Goal: Task Accomplishment & Management: Manage account settings

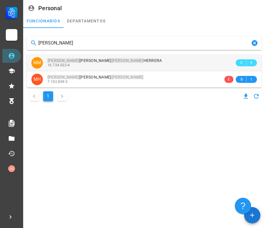
type input "[PERSON_NAME]"
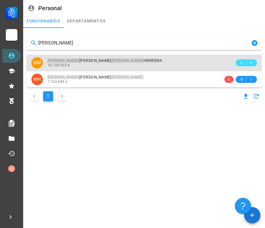
click at [117, 62] on div "[PERSON_NAME]" at bounding box center [141, 60] width 187 height 5
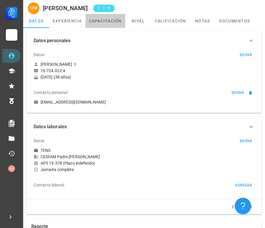
click at [115, 23] on link "capacitación" at bounding box center [106, 21] width 40 height 14
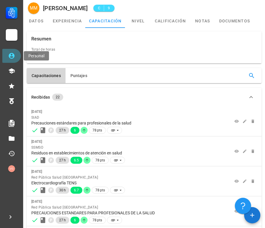
click at [8, 56] on icon at bounding box center [11, 55] width 7 height 7
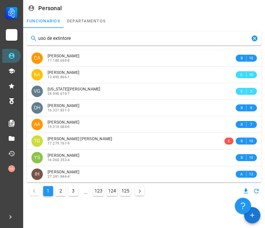
type input "uso de extintores"
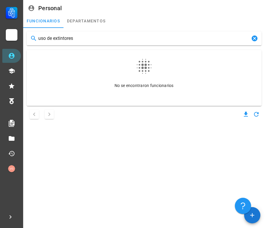
drag, startPoint x: 80, startPoint y: 40, endPoint x: 24, endPoint y: 40, distance: 56.0
click at [24, 40] on div "uso de extintores No se encontraron funcionarios" at bounding box center [144, 86] width 242 height 116
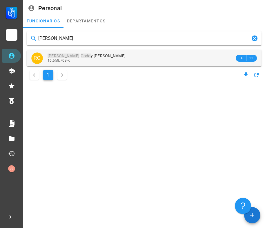
type input "[PERSON_NAME]"
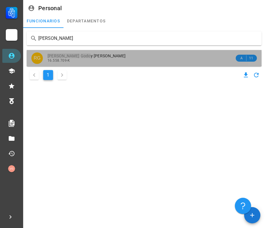
click at [89, 53] on span "[PERSON_NAME] y [PERSON_NAME]" at bounding box center [87, 55] width 78 height 5
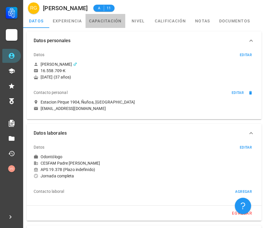
click at [117, 20] on link "capacitación" at bounding box center [106, 21] width 40 height 14
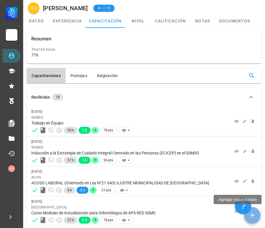
click at [251, 218] on icon "button" at bounding box center [252, 214] width 7 height 7
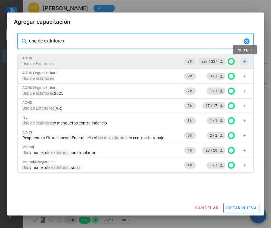
type input "uso de extintores"
click at [246, 61] on icon "button" at bounding box center [244, 61] width 5 height 5
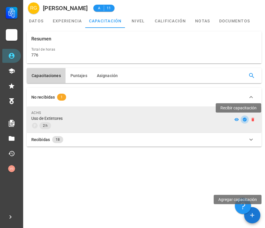
click at [245, 120] on icon "button" at bounding box center [245, 119] width 5 height 5
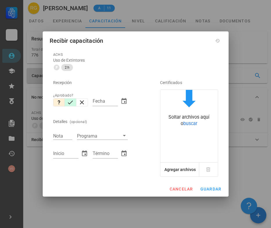
click at [69, 102] on icon "button" at bounding box center [70, 102] width 7 height 7
type input "[DATE]"
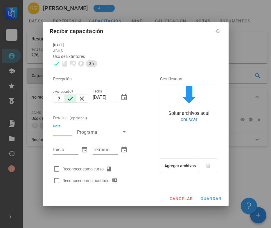
click at [58, 134] on input "Nota" at bounding box center [62, 132] width 19 height 8
type input "7"
type input "[DATE]"
drag, startPoint x: 105, startPoint y: 97, endPoint x: 87, endPoint y: 93, distance: 17.5
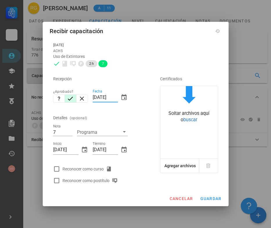
click at [87, 95] on div "Recepción ¿Aprobado? Fecha [DATE] Detalles (opcional) Nota 7 Programa Inicio [D…" at bounding box center [98, 127] width 95 height 117
type input "[DATE]"
click at [59, 166] on div at bounding box center [57, 169] width 10 height 10
checkbox input "true"
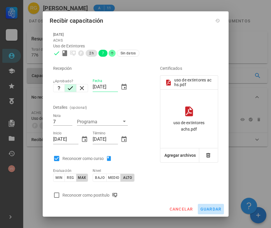
click at [209, 208] on span "guardar" at bounding box center [210, 208] width 21 height 5
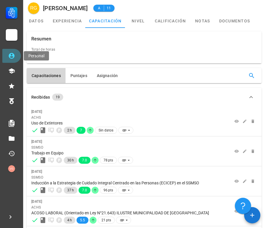
click at [12, 55] on icon at bounding box center [12, 56] width 6 height 6
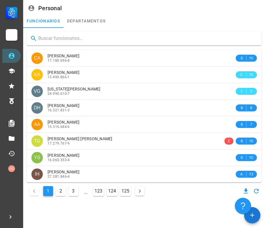
click at [64, 38] on input "text" at bounding box center [147, 38] width 219 height 9
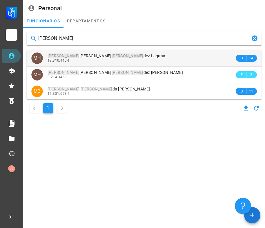
type input "[PERSON_NAME]"
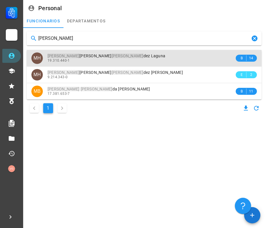
click at [137, 58] on div "19.310.440-1" at bounding box center [141, 60] width 187 height 4
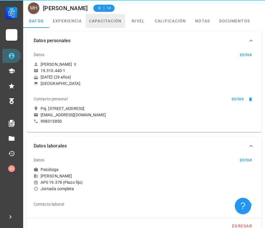
click at [111, 21] on link "capacitación" at bounding box center [106, 21] width 40 height 14
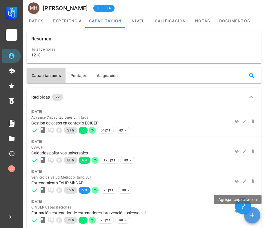
click at [256, 214] on icon "button" at bounding box center [252, 214] width 7 height 7
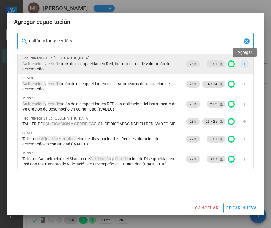
type input "calificación y certifica"
click at [243, 64] on icon "button" at bounding box center [244, 64] width 5 height 5
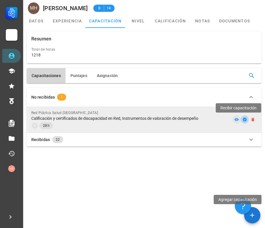
click at [245, 117] on icon "button" at bounding box center [245, 119] width 5 height 5
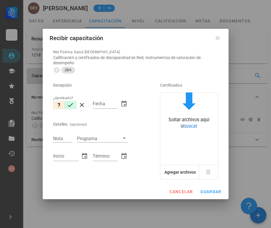
click at [69, 104] on icon "button" at bounding box center [70, 104] width 7 height 7
type input "[DATE]"
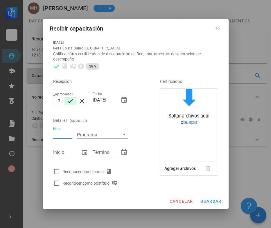
click at [64, 133] on input "Nota" at bounding box center [62, 135] width 19 height 8
type input "5.3"
type input "[DATE]"
click at [54, 170] on div at bounding box center [57, 171] width 10 height 10
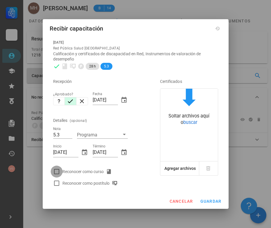
checkbox input "true"
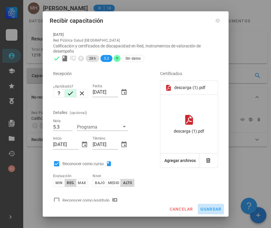
click at [214, 206] on button "guardar" at bounding box center [211, 209] width 26 height 10
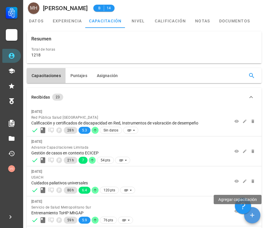
click at [257, 213] on span "button" at bounding box center [252, 214] width 16 height 7
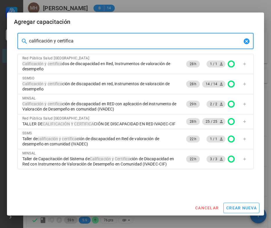
drag, startPoint x: 92, startPoint y: 44, endPoint x: -15, endPoint y: 43, distance: 106.9
click at [0, 43] on html "Carrera APS DASM La Granja Personal Capacitación Calificaciones Reconocimientos…" at bounding box center [135, 225] width 271 height 450
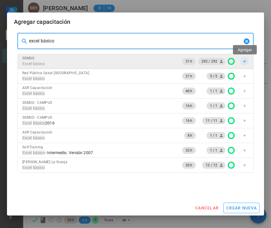
type input "excel básico"
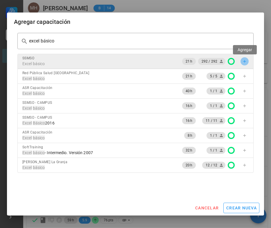
click at [244, 60] on icon "button" at bounding box center [244, 61] width 5 height 5
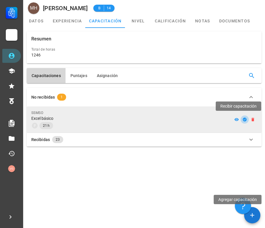
click at [246, 119] on icon "button" at bounding box center [245, 119] width 4 height 4
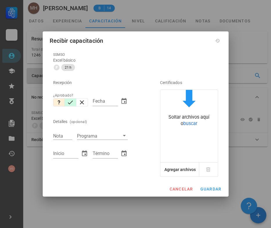
click at [67, 103] on icon "button" at bounding box center [70, 102] width 7 height 7
type input "[DATE]"
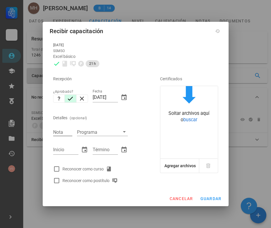
click at [60, 134] on input "Nota" at bounding box center [62, 132] width 19 height 8
type input "6.6"
type input "[DATE]"
click at [55, 169] on div at bounding box center [57, 169] width 10 height 10
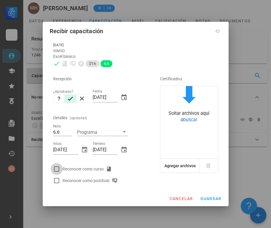
checkbox input "true"
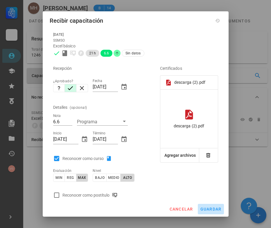
click at [210, 205] on button "guardar" at bounding box center [211, 209] width 26 height 10
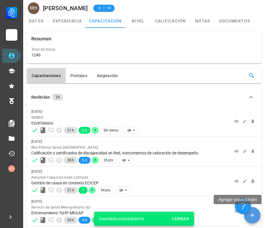
click at [257, 216] on span "button" at bounding box center [252, 214] width 16 height 7
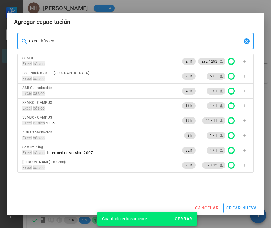
drag, startPoint x: 79, startPoint y: 37, endPoint x: 26, endPoint y: 37, distance: 53.4
click at [26, 37] on div "​ excel básico" at bounding box center [135, 41] width 236 height 16
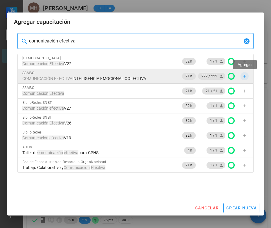
type input "comunicación efectiva"
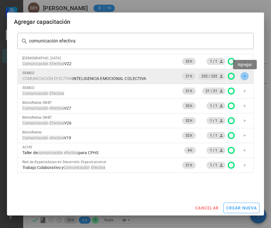
click at [245, 75] on icon "button" at bounding box center [244, 76] width 5 height 5
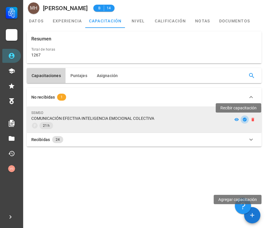
click at [246, 120] on icon "button" at bounding box center [245, 119] width 4 height 4
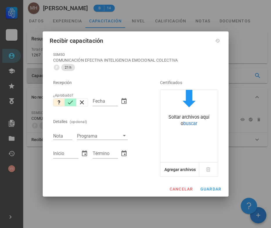
click at [71, 103] on icon "button" at bounding box center [70, 102] width 7 height 7
type input "[DATE]"
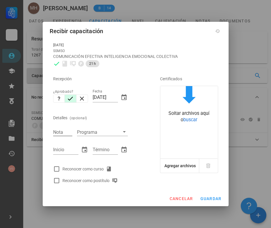
click at [65, 131] on input "Nota" at bounding box center [62, 132] width 19 height 8
type input "6.1"
type input "[DATE]"
click at [55, 169] on div at bounding box center [57, 169] width 10 height 10
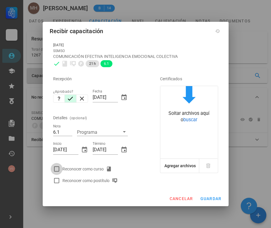
checkbox input "true"
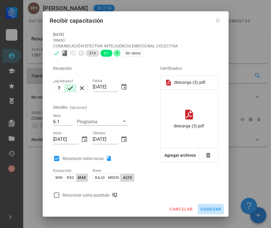
click at [208, 206] on span "guardar" at bounding box center [210, 208] width 21 height 5
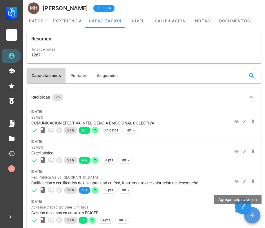
click at [250, 212] on icon "button" at bounding box center [252, 214] width 7 height 7
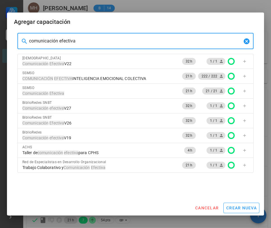
drag, startPoint x: 92, startPoint y: 40, endPoint x: -8, endPoint y: 38, distance: 99.9
click at [0, 38] on html "Carrera APS DASM La Granja Personal Capacitación Calificaciones Reconocimientos…" at bounding box center [135, 225] width 271 height 450
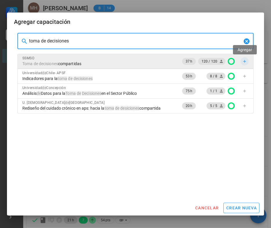
type input "toma de decisiones"
click at [247, 60] on span "button" at bounding box center [244, 61] width 8 height 5
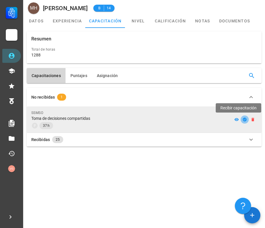
click at [244, 121] on icon "button" at bounding box center [245, 119] width 5 height 5
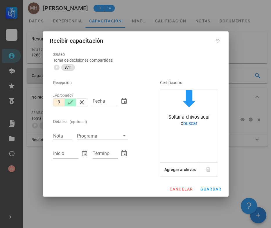
click at [69, 100] on icon "button" at bounding box center [70, 102] width 7 height 7
type input "[DATE]"
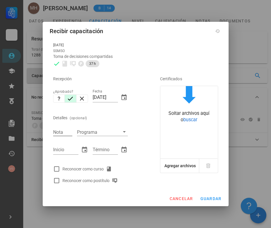
click at [66, 130] on input "Nota" at bounding box center [62, 132] width 19 height 8
type input "4.5"
type input "[DATE]"
type input "31/8"
type input "[DATE]"
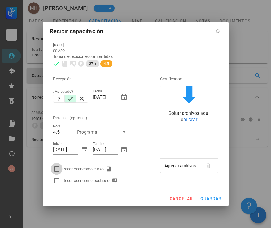
click at [57, 168] on div at bounding box center [57, 169] width 10 height 10
checkbox input "true"
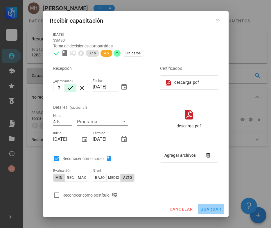
click at [214, 209] on span "guardar" at bounding box center [210, 208] width 21 height 5
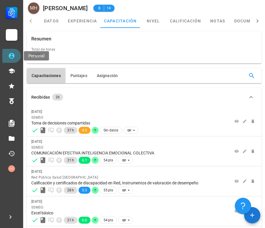
click at [15, 53] on icon at bounding box center [11, 55] width 7 height 7
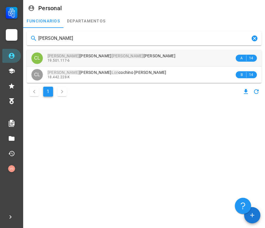
type input "[PERSON_NAME]"
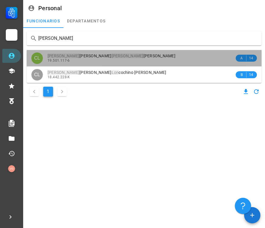
click at [111, 58] on div "19.501.117-6" at bounding box center [141, 60] width 187 height 4
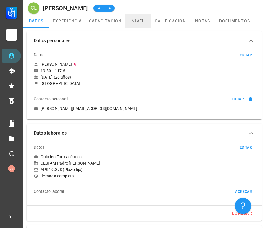
click at [135, 24] on link "nivel" at bounding box center [138, 21] width 26 height 14
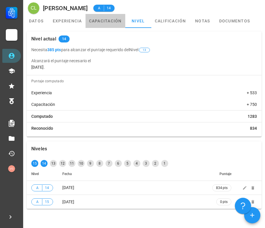
click at [111, 21] on link "capacitación" at bounding box center [106, 21] width 40 height 14
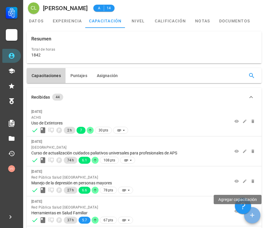
click at [253, 213] on icon "button" at bounding box center [252, 214] width 7 height 7
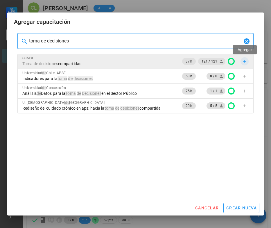
type input "toma de decisiones"
click at [247, 62] on span "button" at bounding box center [244, 61] width 8 height 5
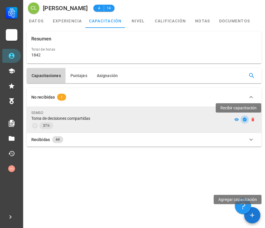
click at [244, 118] on icon "button" at bounding box center [245, 119] width 4 height 4
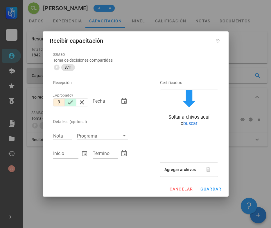
click at [72, 101] on icon "button" at bounding box center [70, 102] width 5 height 4
type input "[DATE]"
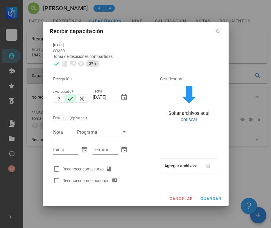
click at [68, 132] on input "Nota" at bounding box center [62, 132] width 19 height 8
type input "6.6"
type input "[DATE]"
type input "31/8"
type input "[DATE]"
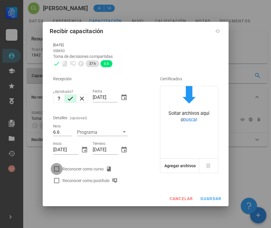
click at [57, 168] on div at bounding box center [57, 169] width 10 height 10
checkbox input "true"
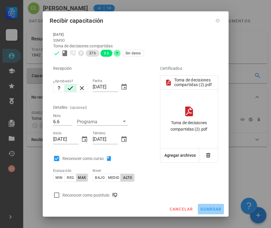
click at [215, 210] on span "guardar" at bounding box center [210, 208] width 21 height 5
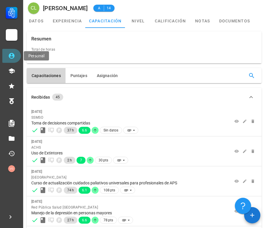
click at [15, 53] on icon at bounding box center [11, 55] width 7 height 7
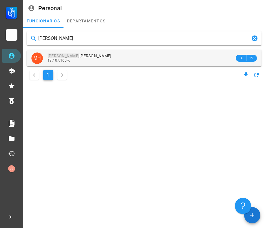
type input "[PERSON_NAME]"
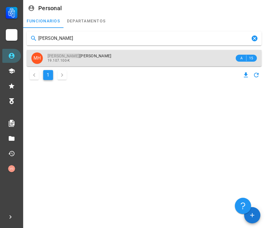
click at [106, 57] on div "[PERSON_NAME]" at bounding box center [141, 55] width 187 height 5
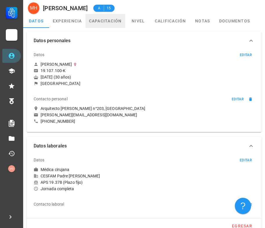
click at [124, 23] on link "capacitación" at bounding box center [106, 21] width 40 height 14
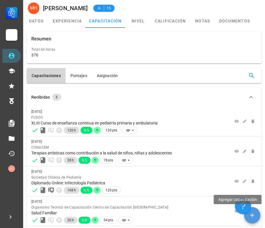
click at [257, 217] on span "button" at bounding box center [252, 214] width 16 height 7
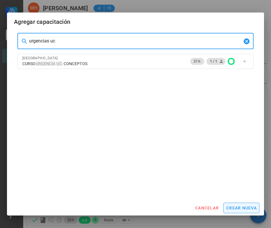
type input "urgencias uc"
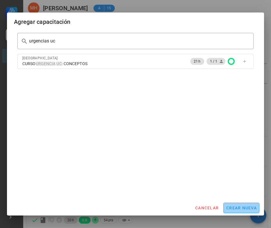
click at [246, 206] on span "crear nueva" at bounding box center [241, 207] width 31 height 5
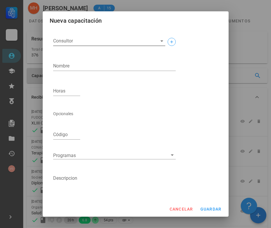
click at [76, 40] on input "Consultor" at bounding box center [104, 40] width 103 height 9
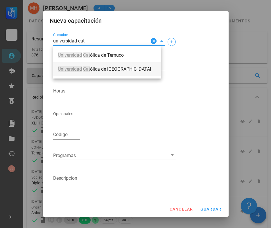
click at [91, 69] on span "Universidad Cat ólica de [GEOGRAPHIC_DATA]" at bounding box center [107, 68] width 99 height 5
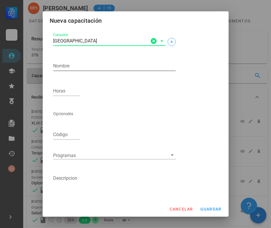
type input "[GEOGRAPHIC_DATA]"
click at [81, 66] on textarea "Nombre" at bounding box center [114, 65] width 123 height 9
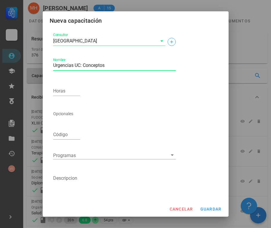
type textarea "Urgencias UC: Conceptos"
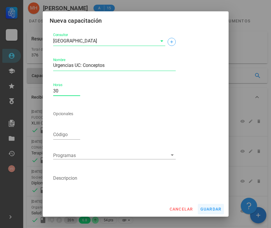
type input "30"
click at [212, 211] on span "guardar" at bounding box center [210, 208] width 21 height 5
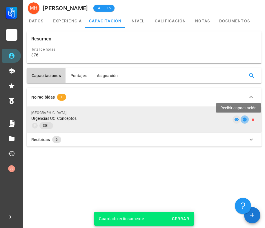
click at [244, 117] on button "button" at bounding box center [245, 119] width 8 height 8
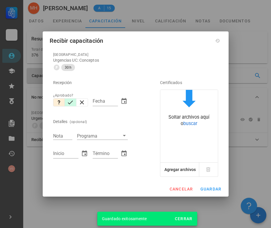
drag, startPoint x: 72, startPoint y: 100, endPoint x: 68, endPoint y: 117, distance: 16.8
click at [72, 101] on icon "button" at bounding box center [70, 102] width 7 height 7
type input "[DATE]"
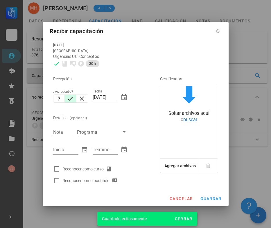
click at [63, 131] on input "Nota" at bounding box center [62, 132] width 19 height 8
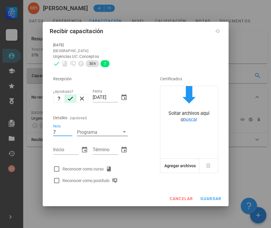
type input "7"
type input "[DATE]"
click at [53, 168] on div at bounding box center [57, 169] width 10 height 10
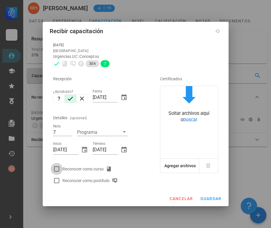
checkbox input "true"
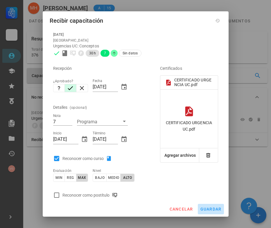
click at [208, 209] on span "guardar" at bounding box center [210, 208] width 21 height 5
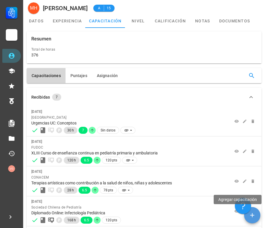
click at [258, 215] on span "button" at bounding box center [252, 214] width 16 height 7
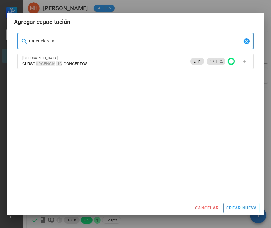
drag, startPoint x: 66, startPoint y: 42, endPoint x: 23, endPoint y: 41, distance: 43.0
click at [23, 41] on div "​ urgencias uc" at bounding box center [135, 41] width 236 height 16
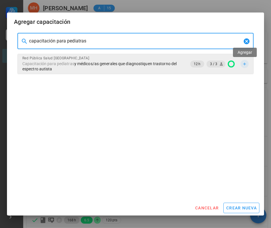
type input "capacitación para pediatras"
click at [244, 65] on icon "button" at bounding box center [244, 64] width 5 height 5
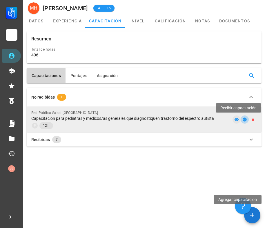
click at [244, 120] on icon "button" at bounding box center [245, 119] width 4 height 4
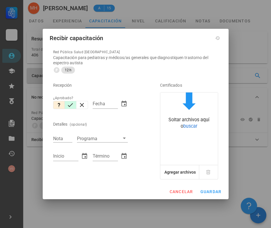
click at [68, 103] on icon "button" at bounding box center [70, 104] width 7 height 7
type input "[DATE]"
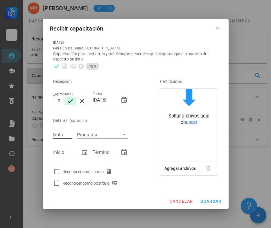
click at [60, 134] on input "Nota" at bounding box center [62, 135] width 19 height 8
type input "6.3"
type input "[DATE]"
type input "26/6"
type input "[DATE]"
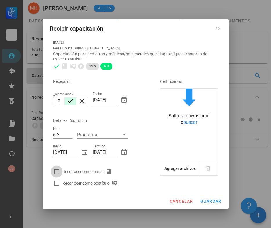
click at [57, 168] on div at bounding box center [57, 171] width 10 height 10
checkbox input "true"
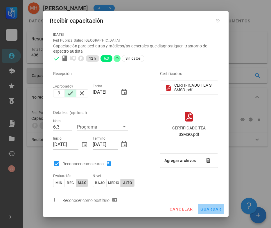
click at [207, 207] on span "guardar" at bounding box center [210, 208] width 21 height 5
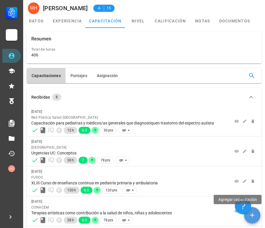
click at [253, 217] on icon "button" at bounding box center [252, 214] width 7 height 7
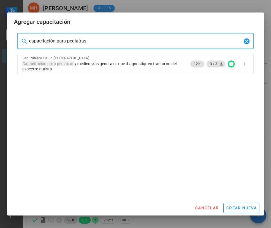
drag, startPoint x: 93, startPoint y: 41, endPoint x: 3, endPoint y: 39, distance: 89.7
click at [5, 40] on div "Carrera APS DASM La Granja Personal Capacitación Calificaciones Reconocimientos…" at bounding box center [135, 189] width 271 height 378
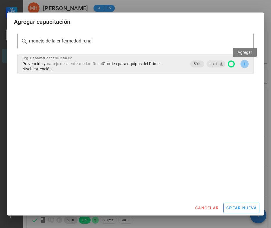
click at [244, 63] on icon "button" at bounding box center [244, 63] width 3 height 3
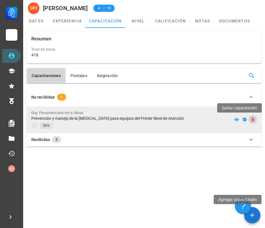
click at [256, 118] on span "button" at bounding box center [253, 119] width 8 height 5
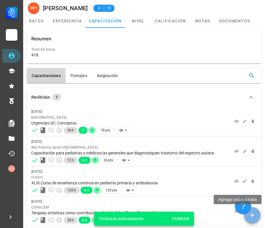
click at [255, 216] on icon "button" at bounding box center [252, 214] width 7 height 7
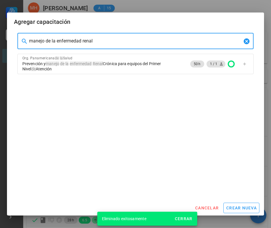
drag, startPoint x: 110, startPoint y: 40, endPoint x: 21, endPoint y: 36, distance: 88.7
click at [24, 40] on div "​ manejo de la enfermedad renal" at bounding box center [135, 41] width 236 height 16
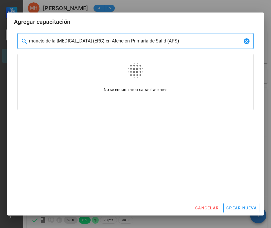
click at [29, 40] on input "manejo de la [MEDICAL_DATA] (ERC) en Atención Primaria de Salid (APS)" at bounding box center [135, 40] width 213 height 9
type input "Manejo de la [MEDICAL_DATA] (ERC) en Atención Primaria de Salid (APS)"
drag, startPoint x: 204, startPoint y: 44, endPoint x: -41, endPoint y: 40, distance: 245.1
click at [0, 40] on html "Carrera APS DASM La Granja Personal Capacitación Calificaciones Reconocimientos…" at bounding box center [135, 189] width 271 height 378
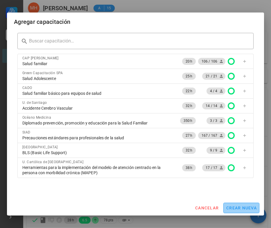
click at [239, 208] on span "crear nueva" at bounding box center [241, 207] width 31 height 5
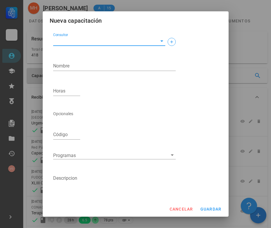
click at [73, 41] on input "Consultor" at bounding box center [104, 40] width 103 height 9
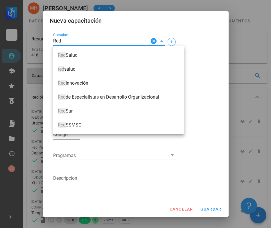
drag, startPoint x: 78, startPoint y: 107, endPoint x: 70, endPoint y: 74, distance: 34.4
click at [78, 107] on div "Red Sur" at bounding box center [119, 111] width 122 height 12
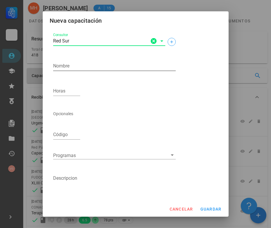
type input "Red Sur"
click at [66, 64] on div "Nombre" at bounding box center [114, 65] width 123 height 9
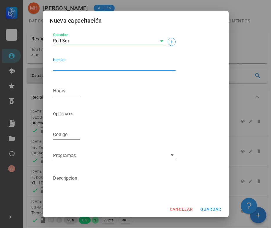
paste textarea "Manejo de la [MEDICAL_DATA] (ERC) en Atención Primaria de Salid (APS)"
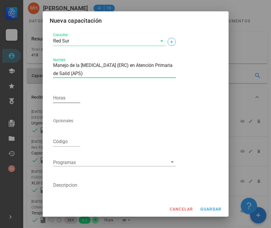
type textarea "Manejo de la [MEDICAL_DATA] (ERC) en Atención Primaria de Salid (APS)"
click at [70, 98] on input "Horas" at bounding box center [66, 97] width 27 height 9
type input "53"
click at [210, 209] on span "guardar" at bounding box center [210, 208] width 21 height 5
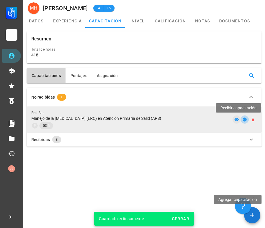
click at [245, 118] on icon "button" at bounding box center [245, 119] width 4 height 4
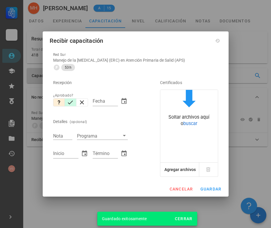
click at [71, 103] on icon "button" at bounding box center [70, 102] width 7 height 7
type input "[DATE]"
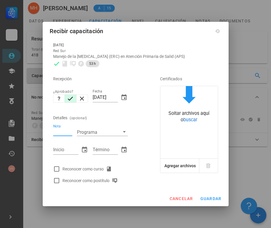
click at [59, 134] on input "Nota" at bounding box center [62, 132] width 19 height 8
type input "6.1"
type input "[DATE]"
click at [55, 170] on div at bounding box center [57, 169] width 10 height 10
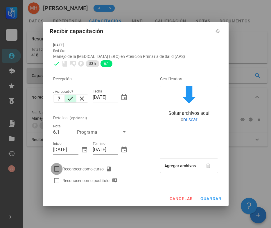
checkbox input "true"
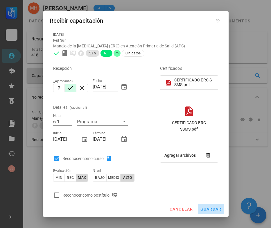
click at [207, 208] on span "guardar" at bounding box center [210, 208] width 21 height 5
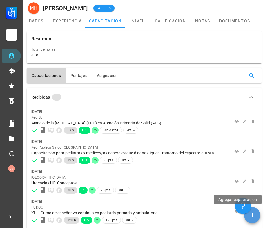
click at [258, 217] on span "button" at bounding box center [252, 214] width 16 height 7
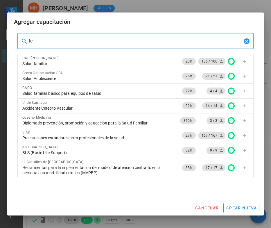
type input "l"
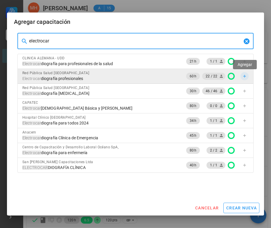
type input "electrocar"
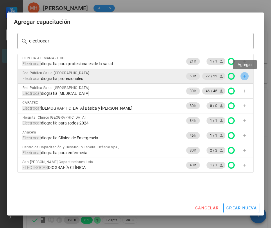
click at [244, 74] on icon "button" at bounding box center [244, 76] width 5 height 5
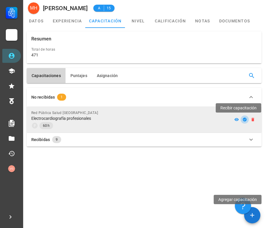
click at [244, 119] on icon "button" at bounding box center [245, 119] width 4 height 4
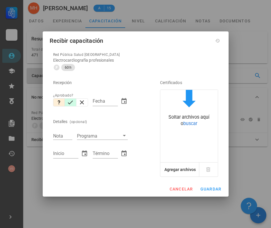
drag, startPoint x: 72, startPoint y: 100, endPoint x: 71, endPoint y: 108, distance: 8.5
click at [72, 100] on icon "button" at bounding box center [70, 102] width 7 height 7
type input "[DATE]"
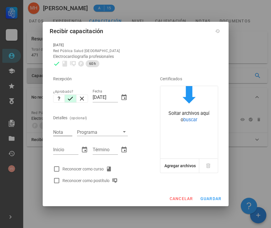
click at [60, 129] on div "Nota" at bounding box center [62, 132] width 19 height 8
type input "6.9"
type input "[DATE]"
type input "31/8"
type input "[DATE]"
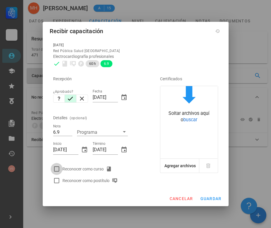
click at [57, 169] on div at bounding box center [57, 169] width 10 height 10
checkbox input "true"
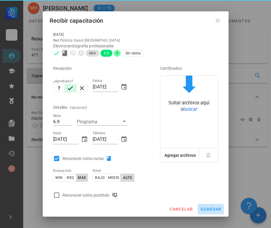
click at [211, 209] on span "guardar" at bounding box center [210, 208] width 21 height 5
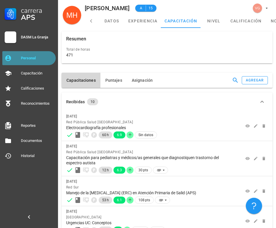
click at [36, 56] on div "Personal" at bounding box center [37, 58] width 33 height 5
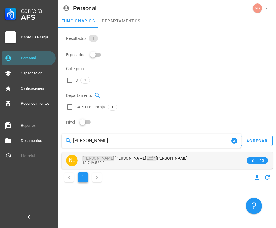
type input "[PERSON_NAME]"
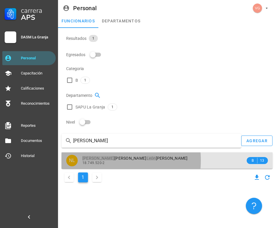
click at [140, 152] on div "[PERSON_NAME] 18.749.520-2" at bounding box center [163, 160] width 163 height 16
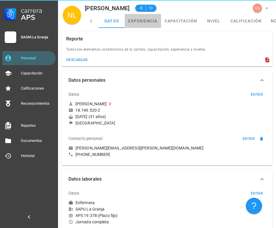
click at [153, 21] on link "experiencia" at bounding box center [143, 21] width 36 height 14
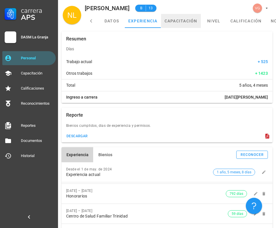
click at [181, 23] on link "capacitación" at bounding box center [181, 21] width 40 height 14
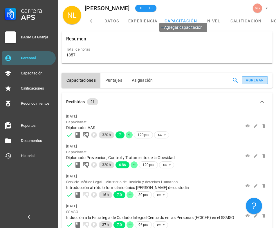
click at [246, 78] on div "agregar" at bounding box center [255, 80] width 19 height 4
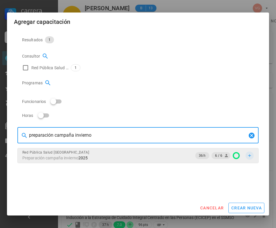
type input "preparación campaña invierno"
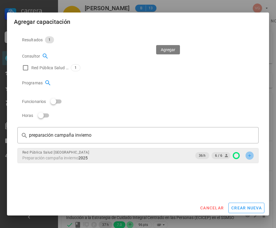
click at [247, 153] on icon "button" at bounding box center [249, 155] width 5 height 5
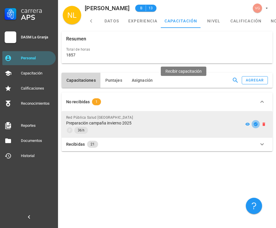
click at [254, 122] on icon "button" at bounding box center [256, 124] width 4 height 4
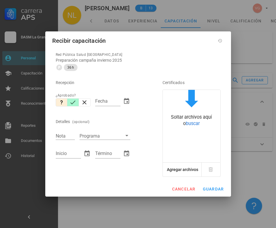
click at [73, 103] on icon "button" at bounding box center [73, 102] width 5 height 4
type input "[DATE]"
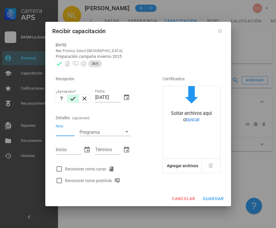
click at [64, 130] on div "Nota" at bounding box center [65, 132] width 19 height 8
type input "7"
type input "[DATE]"
click at [57, 167] on div at bounding box center [59, 169] width 10 height 10
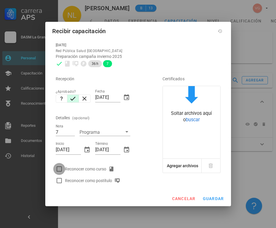
checkbox input "true"
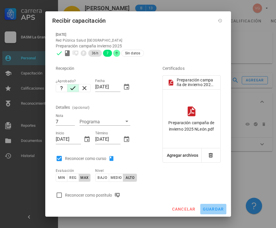
click at [207, 211] on button "guardar" at bounding box center [213, 209] width 26 height 10
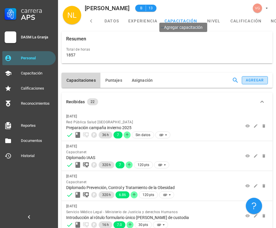
click at [246, 78] on div "agregar" at bounding box center [255, 80] width 19 height 4
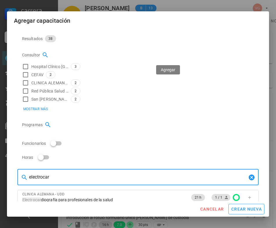
type input "electrocar"
click at [247, 210] on icon "button" at bounding box center [249, 212] width 5 height 5
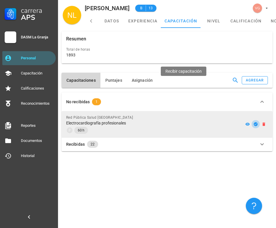
click at [252, 120] on button "button" at bounding box center [256, 124] width 8 height 8
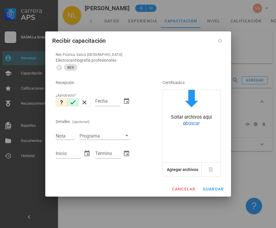
click at [74, 100] on icon "button" at bounding box center [72, 102] width 7 height 7
type input "[DATE]"
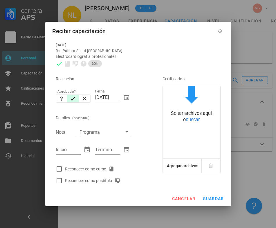
click at [63, 132] on input "Nota" at bounding box center [65, 132] width 19 height 8
type input "6.7"
type input "[DATE]"
click at [59, 167] on div at bounding box center [59, 169] width 10 height 10
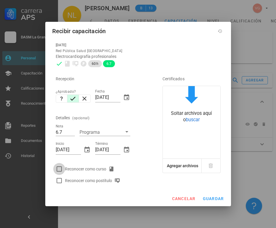
checkbox input "true"
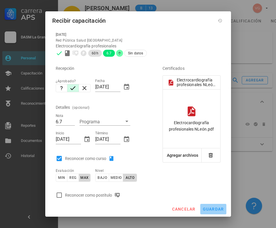
click at [216, 208] on span "guardar" at bounding box center [213, 208] width 21 height 5
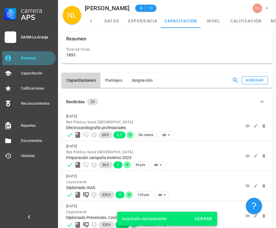
click at [31, 56] on div "Personal" at bounding box center [37, 58] width 33 height 5
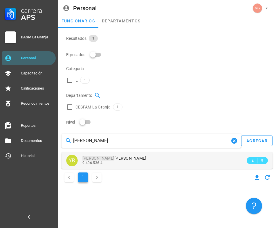
type input "[PERSON_NAME]"
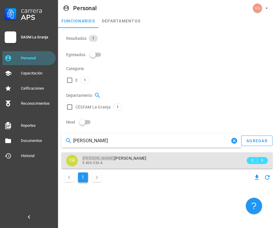
click at [115, 161] on div "9.406.536-4" at bounding box center [163, 163] width 163 height 4
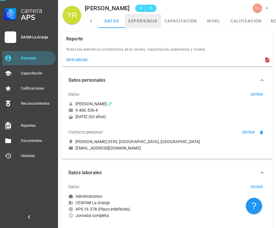
click at [145, 21] on link "experiencia" at bounding box center [143, 21] width 36 height 14
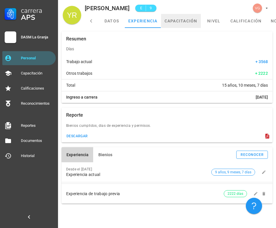
click at [172, 19] on link "capacitación" at bounding box center [181, 21] width 40 height 14
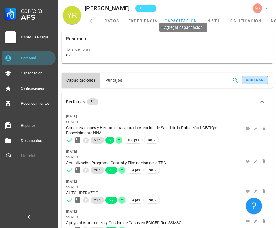
click at [246, 78] on div "agregar" at bounding box center [255, 80] width 19 height 4
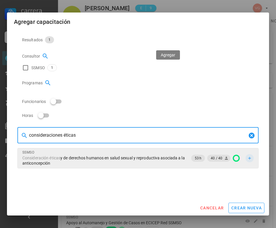
type input "consideraciones éticas"
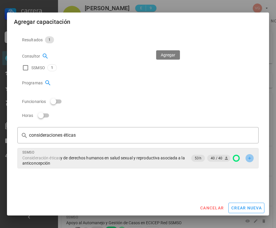
click at [247, 156] on icon "button" at bounding box center [249, 158] width 5 height 5
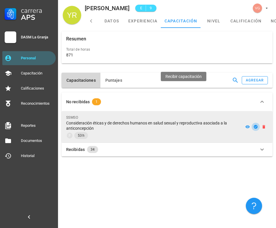
click at [253, 124] on icon "button" at bounding box center [255, 126] width 5 height 5
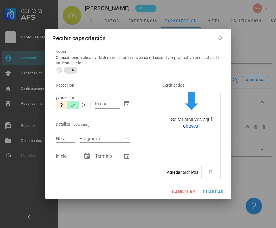
click at [72, 106] on icon "button" at bounding box center [72, 104] width 7 height 7
type input "[DATE]"
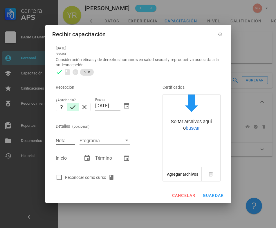
click at [63, 140] on input "Nota" at bounding box center [65, 140] width 19 height 8
click at [64, 141] on input "6." at bounding box center [65, 140] width 19 height 8
type input "6.8"
type input "[DATE]"
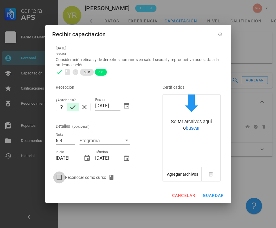
click at [57, 177] on div at bounding box center [59, 177] width 10 height 10
checkbox input "true"
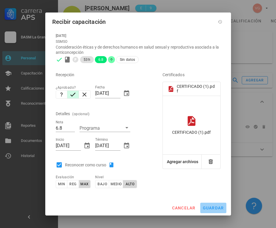
click at [208, 208] on span "guardar" at bounding box center [213, 207] width 21 height 5
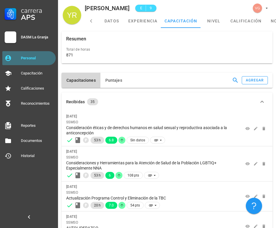
click at [36, 57] on div "Personal" at bounding box center [37, 58] width 33 height 5
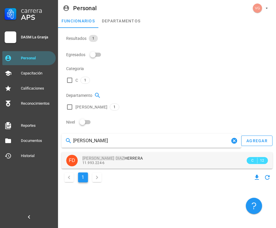
type input "[PERSON_NAME]"
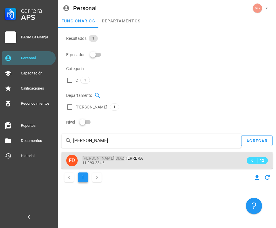
click at [134, 152] on div "[PERSON_NAME] 11.993.224-6" at bounding box center [163, 160] width 163 height 16
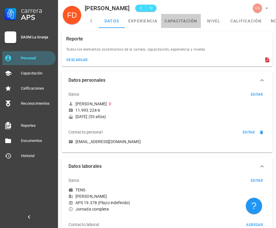
click at [179, 15] on link "capacitación" at bounding box center [181, 21] width 40 height 14
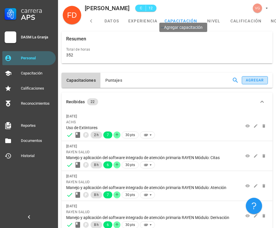
click at [246, 78] on div "agregar" at bounding box center [255, 80] width 19 height 4
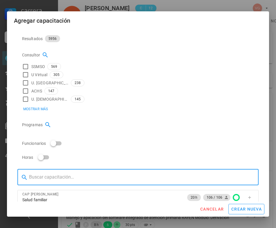
click at [53, 172] on input "text" at bounding box center [141, 176] width 225 height 9
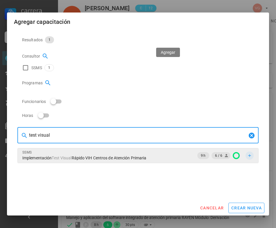
type input "test visual"
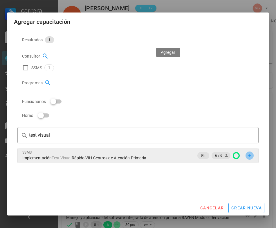
click at [247, 153] on icon "button" at bounding box center [249, 155] width 5 height 5
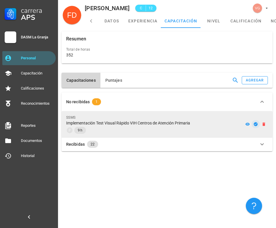
drag, startPoint x: 187, startPoint y: 89, endPoint x: 186, endPoint y: 86, distance: 3.3
click at [244, 120] on div at bounding box center [256, 124] width 24 height 8
click at [254, 122] on icon "button" at bounding box center [256, 124] width 4 height 4
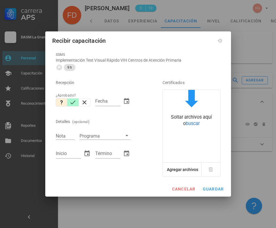
click at [72, 105] on icon "button" at bounding box center [72, 102] width 7 height 7
type input "[DATE]"
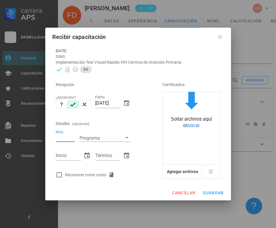
click at [64, 139] on input "Nota" at bounding box center [65, 138] width 19 height 8
type input "6.4"
type input "[DATE]"
click at [57, 176] on div at bounding box center [59, 175] width 10 height 10
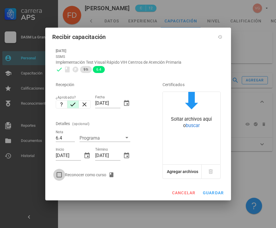
checkbox input "true"
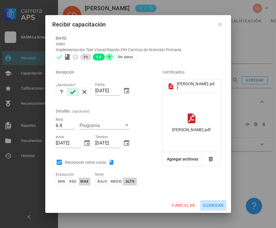
click at [215, 203] on span "guardar" at bounding box center [213, 205] width 21 height 5
